Goal: Task Accomplishment & Management: Complete application form

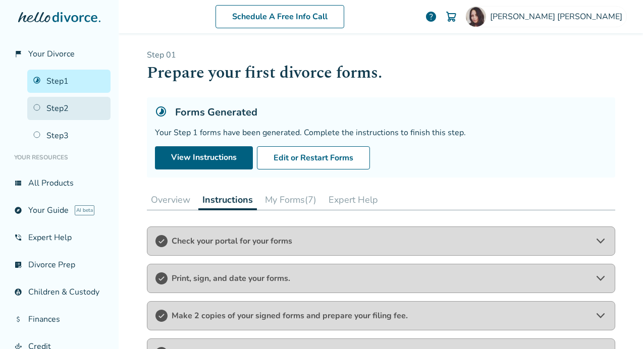
click at [54, 110] on link "Step 2" at bounding box center [68, 108] width 83 height 23
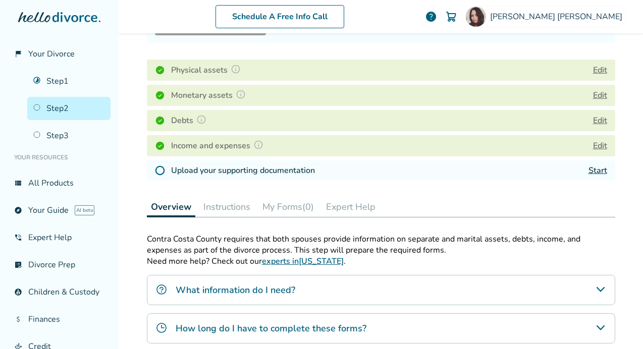
scroll to position [141, 0]
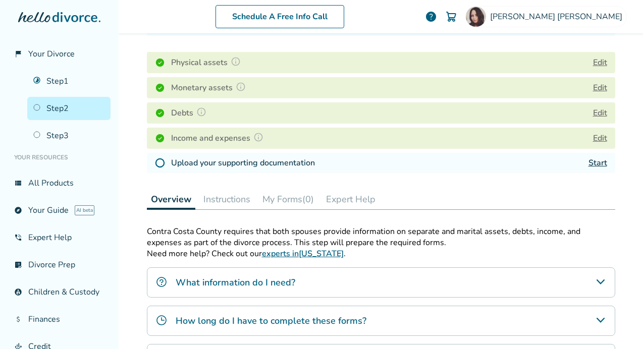
click at [285, 165] on h4 "Upload your supporting documentation" at bounding box center [243, 163] width 144 height 12
click at [596, 161] on link "Start" at bounding box center [598, 163] width 19 height 11
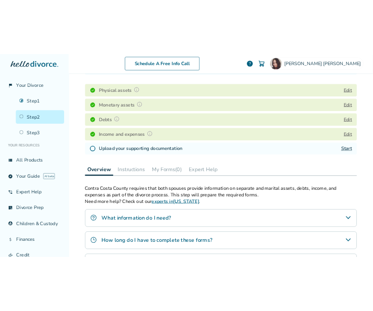
scroll to position [49, 0]
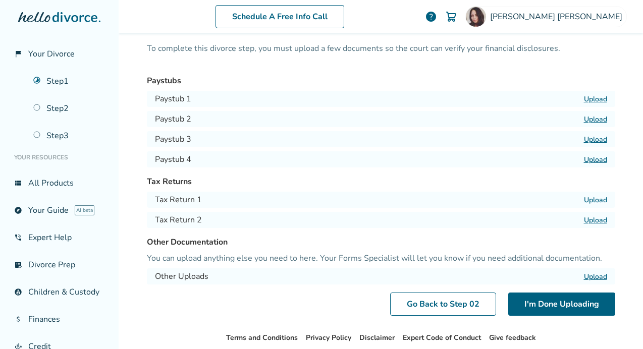
click at [597, 99] on label "Upload" at bounding box center [595, 99] width 23 height 10
click at [0, 0] on input "Upload" at bounding box center [0, 0] width 0 height 0
click at [591, 123] on label "Upload" at bounding box center [595, 120] width 23 height 10
click at [0, 0] on input "Upload" at bounding box center [0, 0] width 0 height 0
click at [602, 142] on label "Upload" at bounding box center [595, 140] width 23 height 10
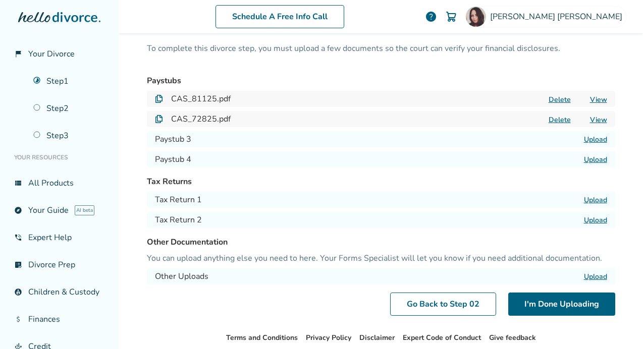
click at [0, 0] on input "Upload" at bounding box center [0, 0] width 0 height 0
click at [589, 161] on label "Upload" at bounding box center [595, 160] width 23 height 10
click at [0, 0] on input "Upload" at bounding box center [0, 0] width 0 height 0
click at [590, 201] on label "Upload" at bounding box center [595, 200] width 23 height 10
click at [0, 0] on input "Upload" at bounding box center [0, 0] width 0 height 0
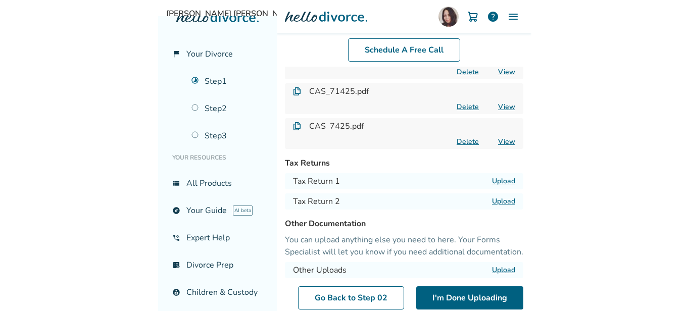
scroll to position [172, 0]
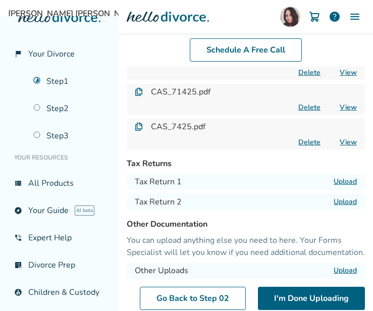
click at [340, 181] on label "Upload" at bounding box center [345, 182] width 23 height 10
click at [0, 0] on input "Upload" at bounding box center [0, 0] width 0 height 0
click at [339, 202] on label "Upload" at bounding box center [345, 202] width 23 height 10
click at [0, 0] on input "Upload" at bounding box center [0, 0] width 0 height 0
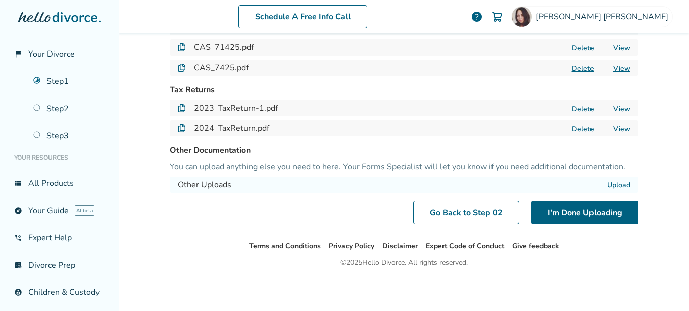
scroll to position [141, 0]
click at [612, 185] on label "Upload" at bounding box center [618, 185] width 23 height 10
click at [0, 0] on input "Upload" at bounding box center [0, 0] width 0 height 0
click at [611, 184] on label "Upload" at bounding box center [618, 185] width 23 height 10
click at [0, 0] on input "Upload" at bounding box center [0, 0] width 0 height 0
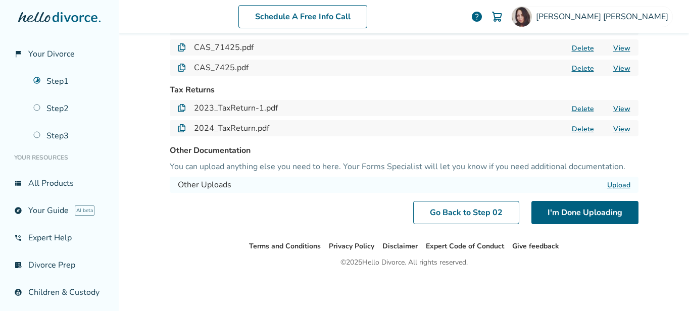
click at [623, 185] on label "Upload" at bounding box center [618, 185] width 23 height 10
click at [0, 0] on input "Upload" at bounding box center [0, 0] width 0 height 0
click at [614, 182] on label "Upload" at bounding box center [618, 185] width 23 height 10
click at [0, 0] on input "Upload" at bounding box center [0, 0] width 0 height 0
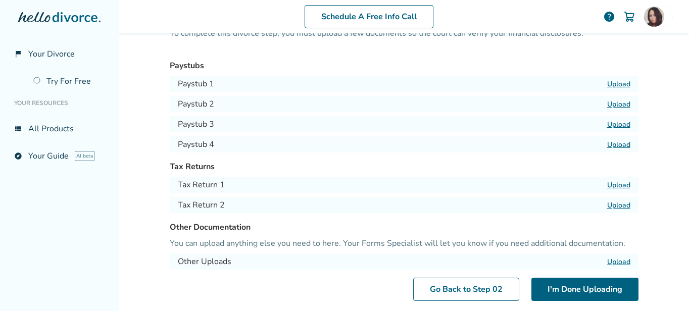
scroll to position [141, 0]
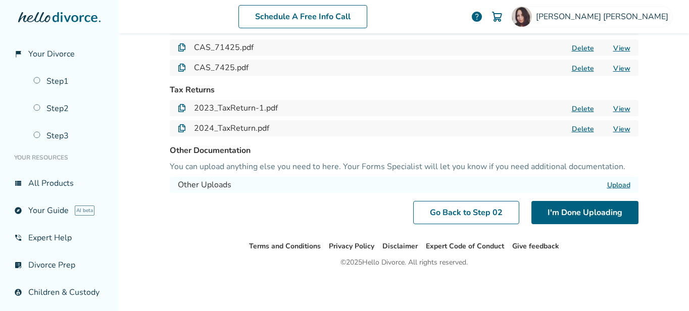
click at [615, 186] on label "Upload" at bounding box center [618, 185] width 23 height 10
click at [0, 0] on input "Upload" at bounding box center [0, 0] width 0 height 0
click at [620, 184] on label "Upload" at bounding box center [618, 185] width 23 height 10
click at [0, 0] on input "Upload" at bounding box center [0, 0] width 0 height 0
click at [622, 184] on label "Upload" at bounding box center [618, 185] width 23 height 10
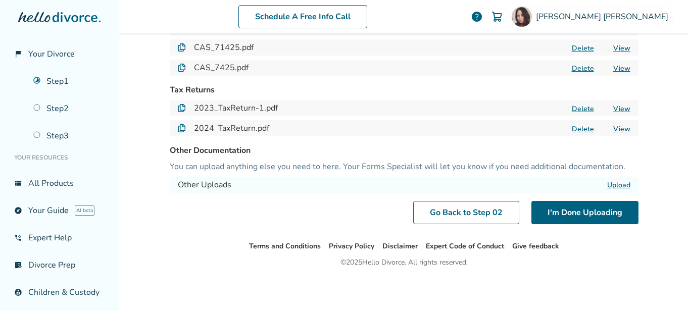
click at [0, 0] on input "Upload" at bounding box center [0, 0] width 0 height 0
click at [568, 211] on button "I'm Done Uploading" at bounding box center [584, 212] width 107 height 23
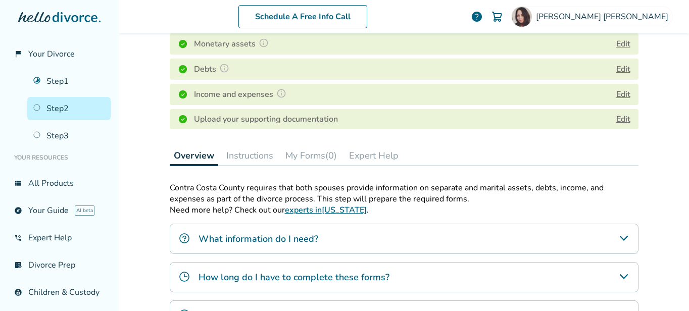
scroll to position [185, 0]
click at [623, 119] on link "Edit" at bounding box center [623, 118] width 14 height 11
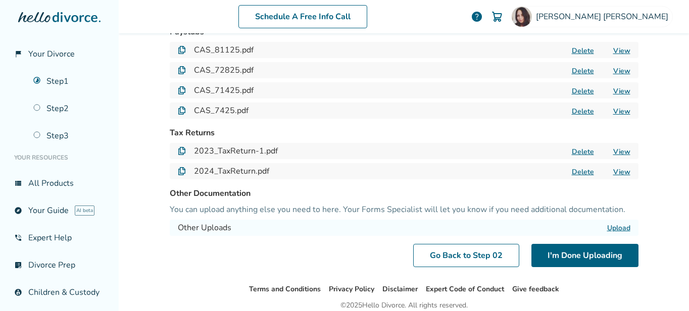
scroll to position [141, 0]
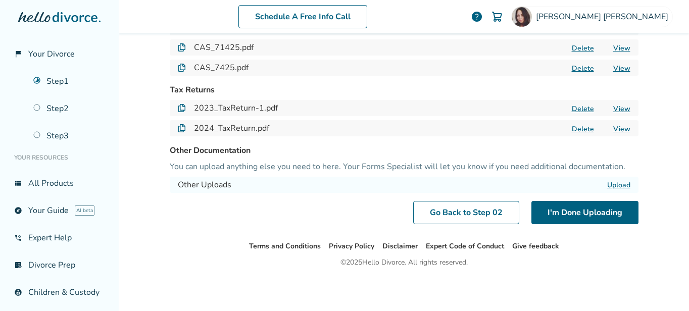
click at [613, 184] on label "Upload" at bounding box center [618, 185] width 23 height 10
click at [0, 0] on input "Upload" at bounding box center [0, 0] width 0 height 0
click at [619, 217] on button "I'm Done Uploading" at bounding box center [584, 212] width 107 height 23
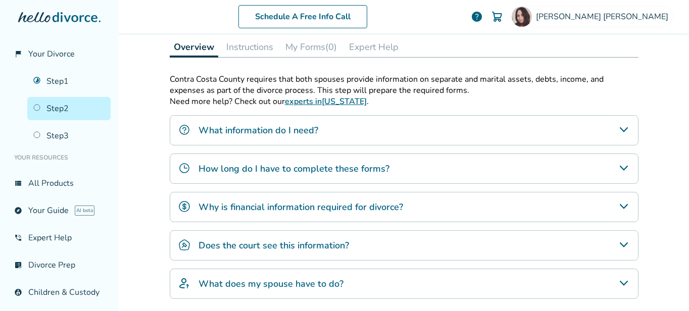
scroll to position [284, 0]
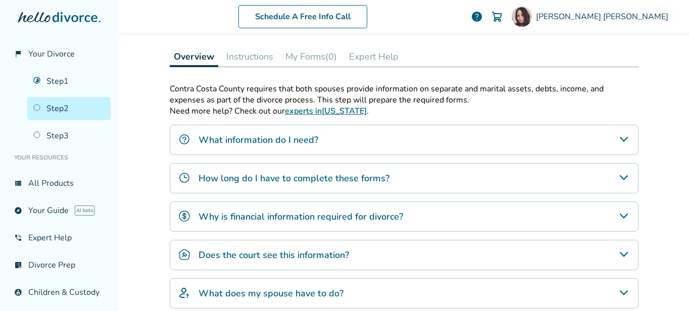
click at [349, 143] on div "What information do I need?" at bounding box center [404, 140] width 469 height 30
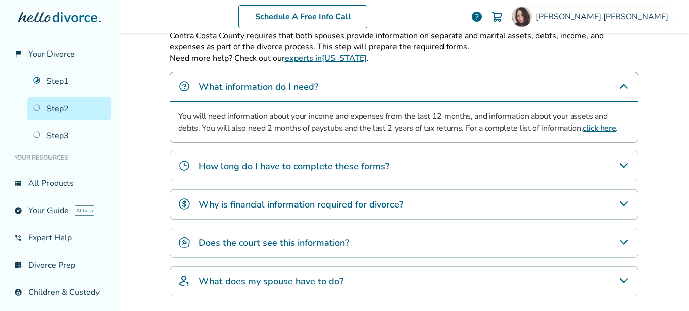
scroll to position [346, 0]
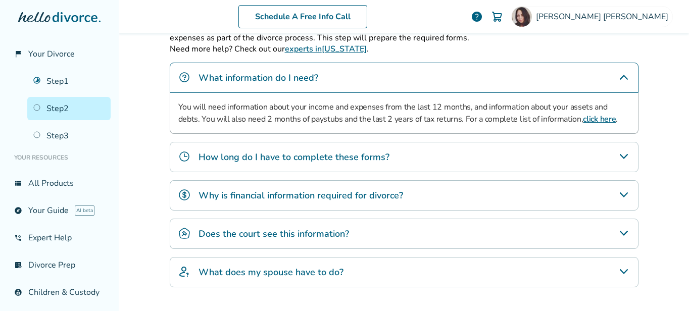
click at [419, 160] on div "How long do I have to complete these forms?" at bounding box center [404, 157] width 469 height 30
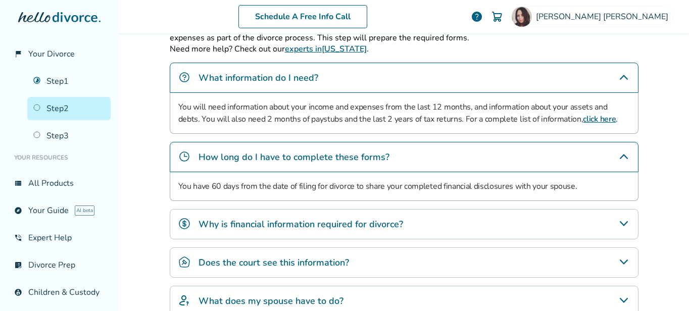
click at [425, 225] on div "Why is financial information required for divorce?" at bounding box center [404, 224] width 469 height 30
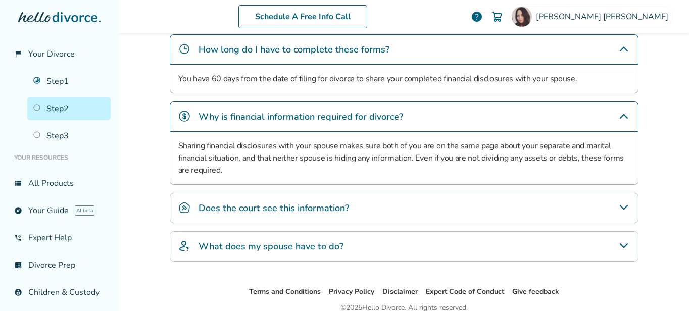
scroll to position [473, 0]
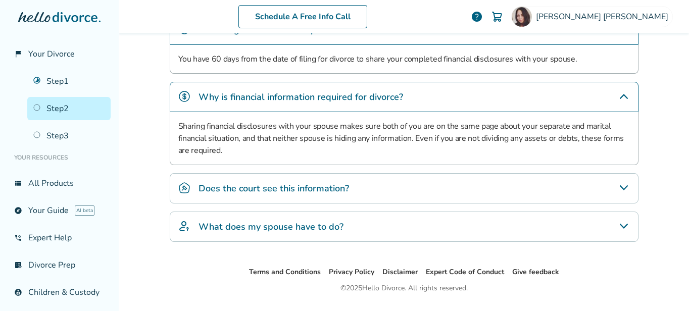
click at [415, 194] on div "Does the court see this information?" at bounding box center [404, 188] width 469 height 30
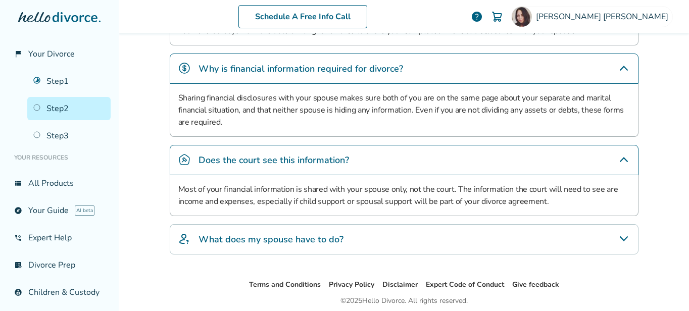
scroll to position [540, 0]
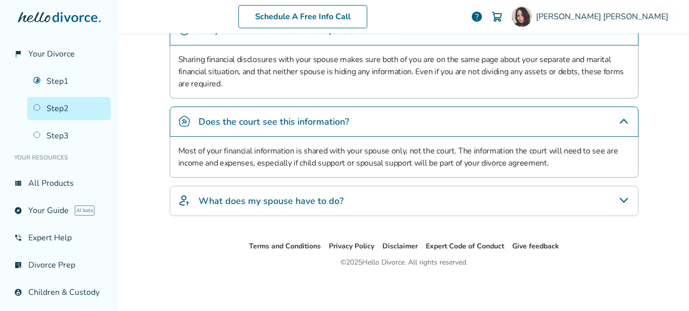
click at [415, 194] on div "What does my spouse have to do?" at bounding box center [404, 201] width 469 height 30
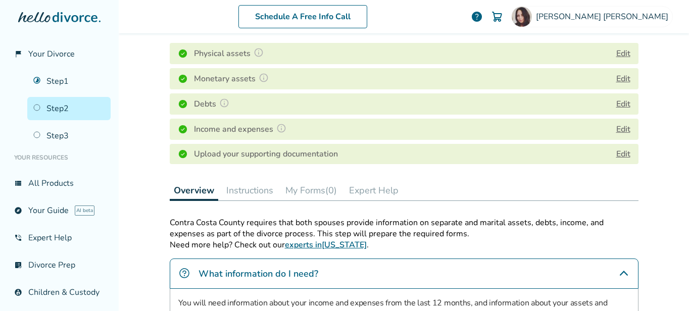
scroll to position [209, 0]
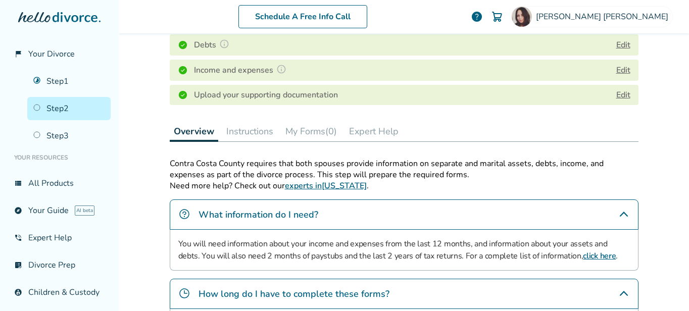
click at [258, 134] on button "Instructions" at bounding box center [249, 131] width 55 height 20
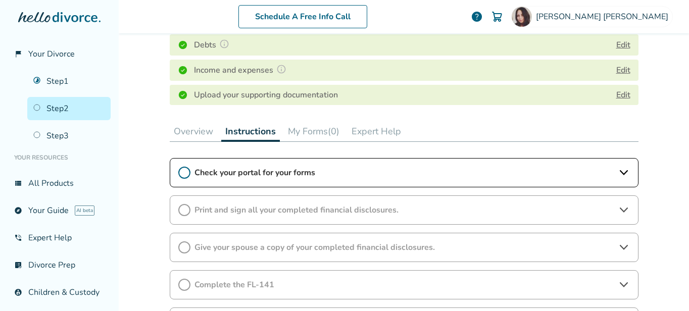
click at [279, 166] on div "Check your portal for your forms" at bounding box center [404, 172] width 469 height 29
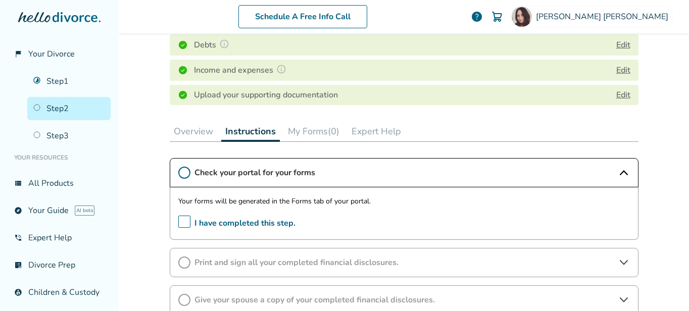
click at [317, 131] on button "My Forms (0)" at bounding box center [314, 131] width 60 height 20
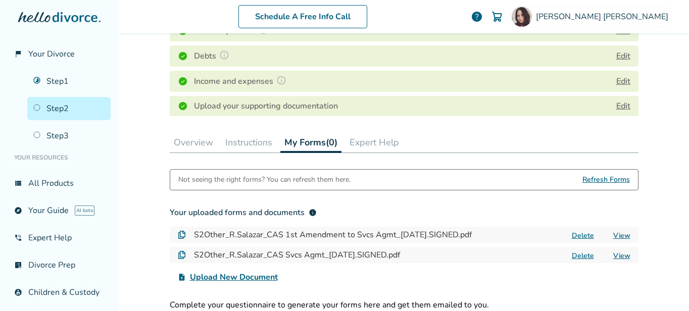
scroll to position [195, 0]
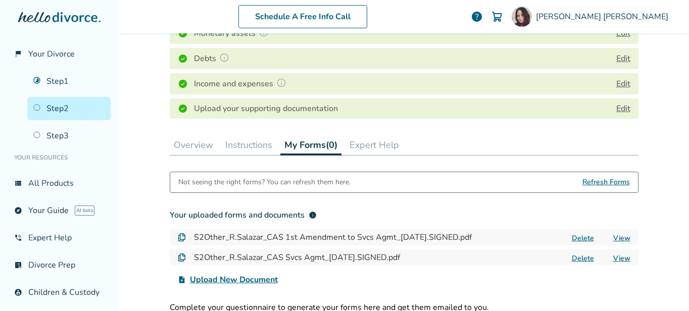
click at [590, 182] on span "Refresh Forms" at bounding box center [605, 182] width 47 height 20
click at [324, 181] on div "Not seeing the right forms? You can refresh them here." at bounding box center [264, 182] width 172 height 20
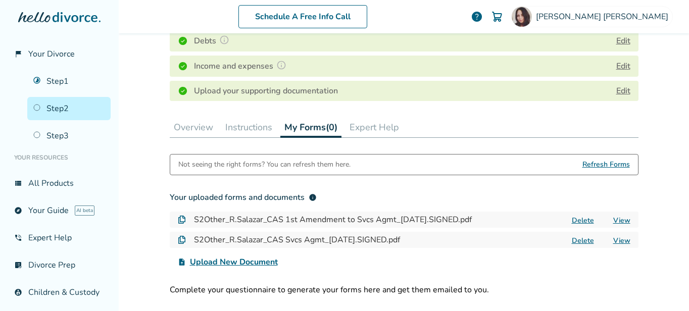
scroll to position [0, 0]
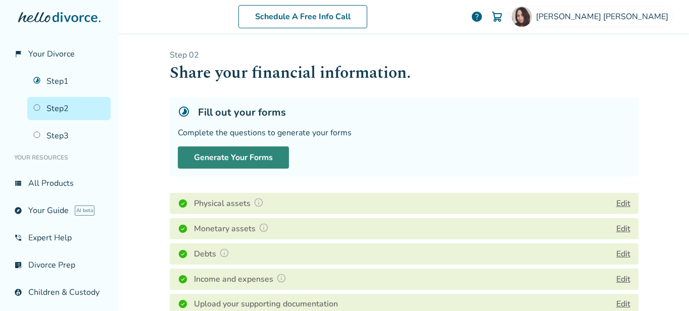
click at [267, 165] on button "Generate Your Forms" at bounding box center [233, 157] width 111 height 22
